Goal: Check status: Check status

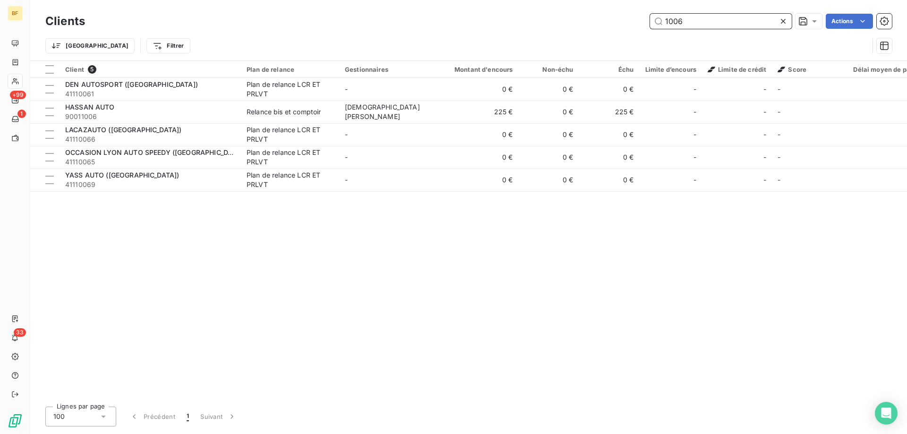
click at [700, 17] on input "1006" at bounding box center [721, 21] width 142 height 15
drag, startPoint x: 700, startPoint y: 17, endPoint x: 641, endPoint y: 20, distance: 59.1
click at [641, 20] on div "1006 Actions" at bounding box center [493, 21] width 795 height 15
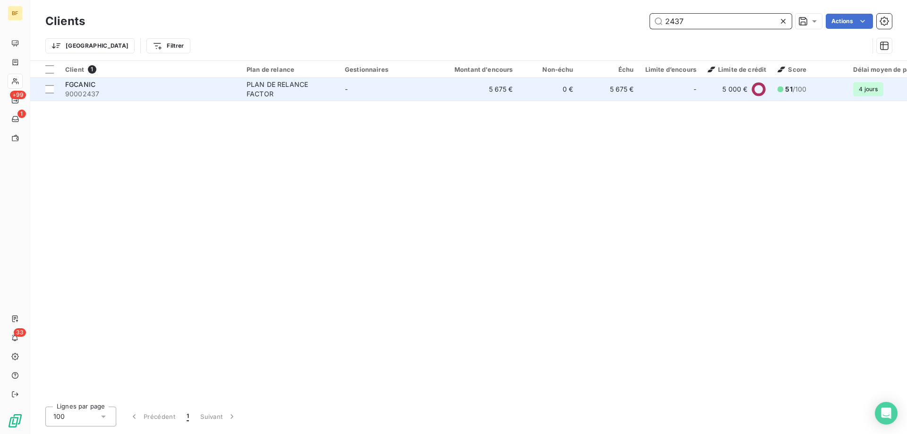
type input "2437"
click at [144, 93] on span "90002437" at bounding box center [150, 93] width 170 height 9
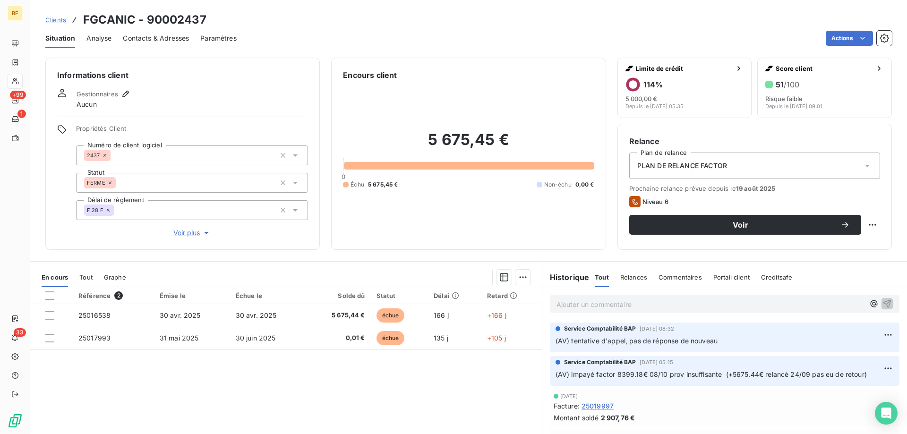
click at [80, 279] on span "Tout" at bounding box center [85, 277] width 13 height 8
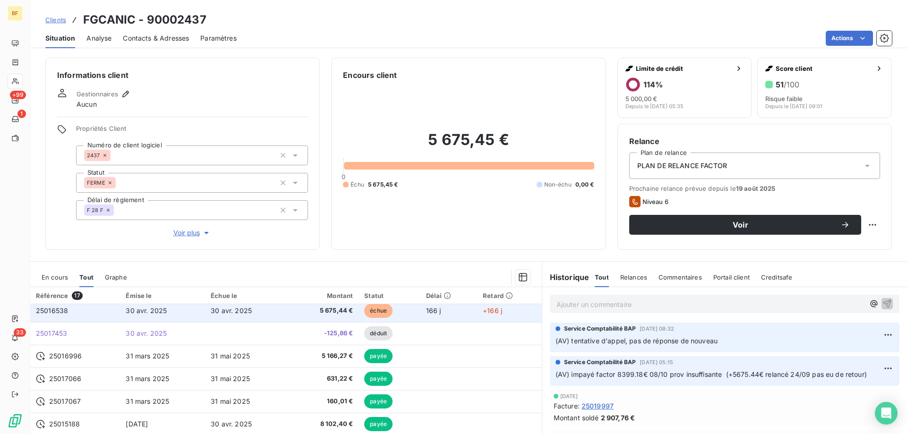
scroll to position [142, 0]
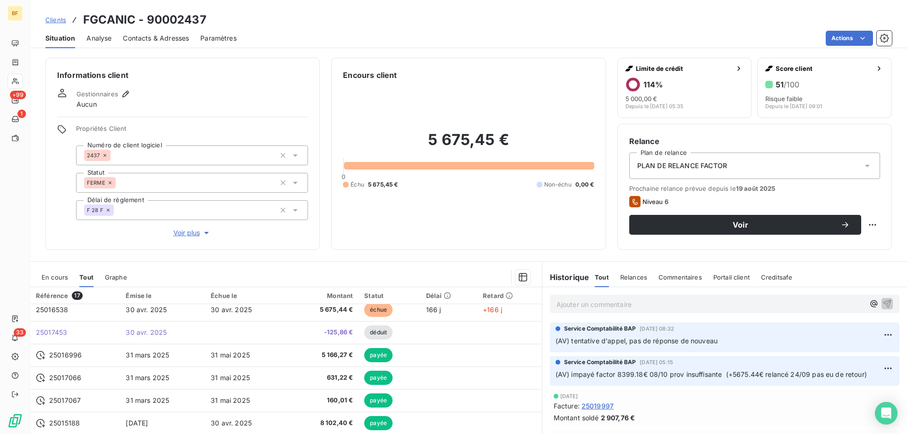
click at [53, 282] on div "En cours" at bounding box center [55, 277] width 26 height 20
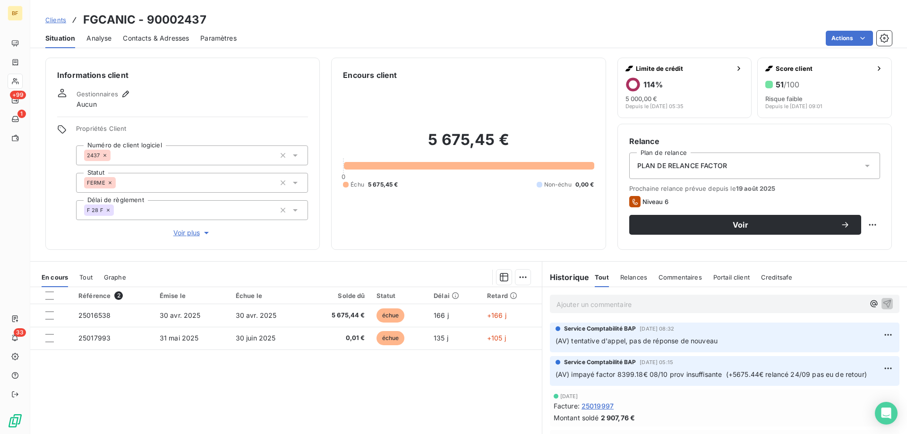
scroll to position [47, 0]
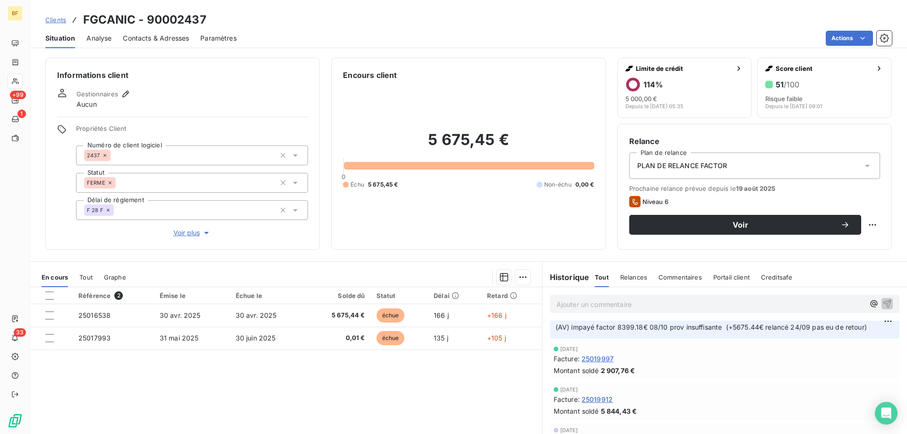
click at [603, 357] on span "25019997" at bounding box center [597, 359] width 32 height 10
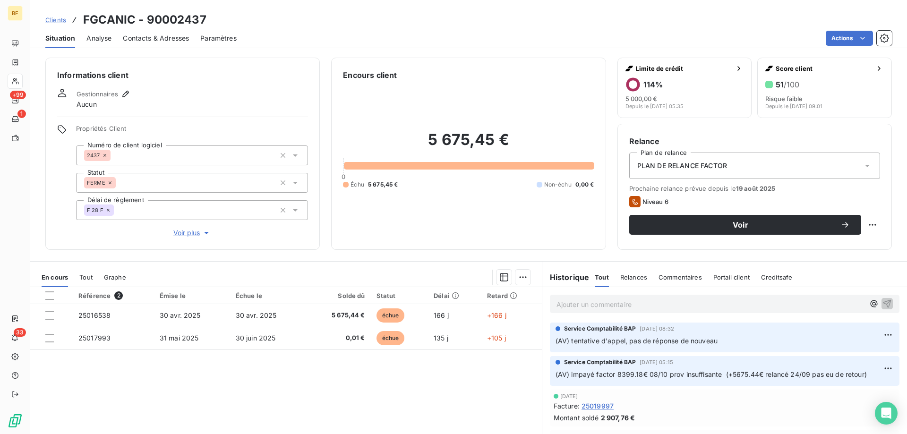
click at [786, 376] on span "(AV) impayé factor 8399.18€ 08/10 prov insuffisante (+5675.44€ relancé 24/09 pa…" at bounding box center [710, 374] width 311 height 8
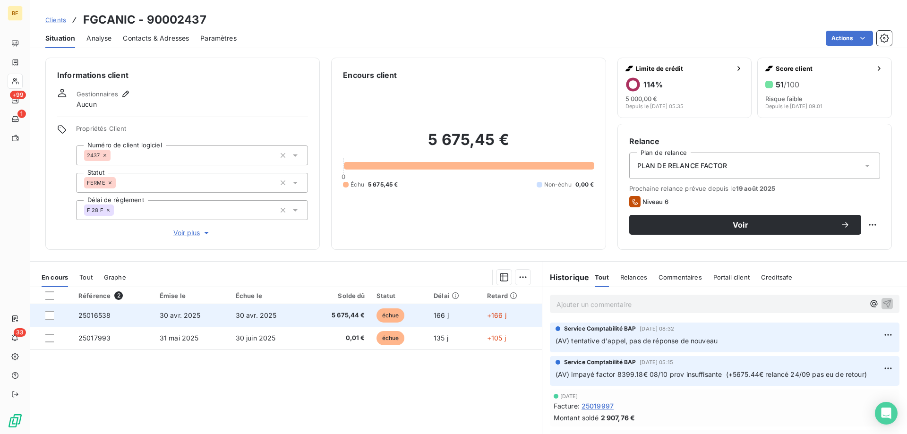
click at [286, 315] on td "30 avr. 2025" at bounding box center [268, 315] width 76 height 23
